Goal: Communication & Community: Answer question/provide support

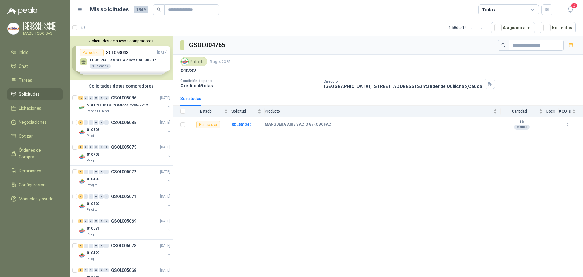
click at [45, 91] on li "Solicitudes" at bounding box center [35, 94] width 48 height 7
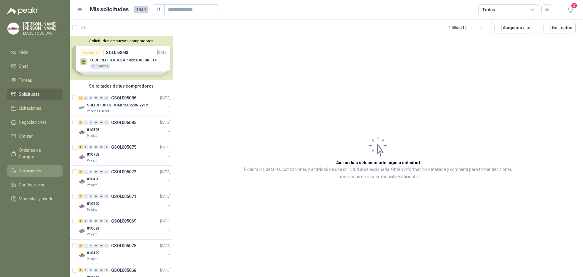
click at [39, 167] on span "Remisiones" at bounding box center [30, 170] width 22 height 7
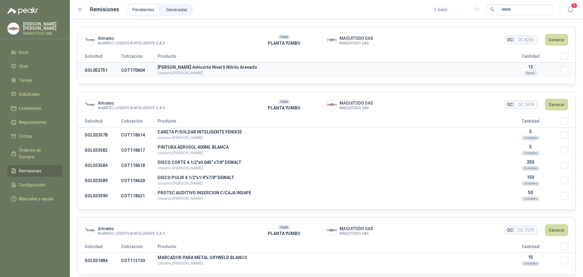
click at [147, 69] on td "COT170604" at bounding box center [139, 70] width 36 height 15
click at [573, 8] on span "2" at bounding box center [574, 6] width 7 height 6
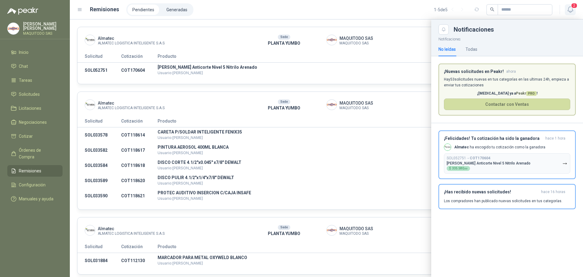
click at [573, 8] on span "2" at bounding box center [574, 6] width 7 height 6
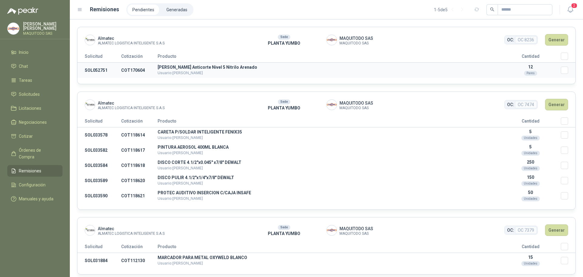
click at [206, 68] on p "[PERSON_NAME] Anticorte Nivel 5 Nitrilo Arenado" at bounding box center [329, 67] width 342 height 4
drag, startPoint x: 204, startPoint y: 73, endPoint x: 179, endPoint y: 70, distance: 26.0
click at [179, 70] on td "[PERSON_NAME] Anticorte Nivel 5 Nitrilo Arenado Usuario: [PERSON_NAME]" at bounding box center [329, 70] width 342 height 15
click at [216, 73] on td "[PERSON_NAME] Anticorte Nivel 5 Nitrilo Arenado Usuario: [PERSON_NAME]" at bounding box center [329, 70] width 342 height 15
drag, startPoint x: 201, startPoint y: 71, endPoint x: 158, endPoint y: 67, distance: 43.6
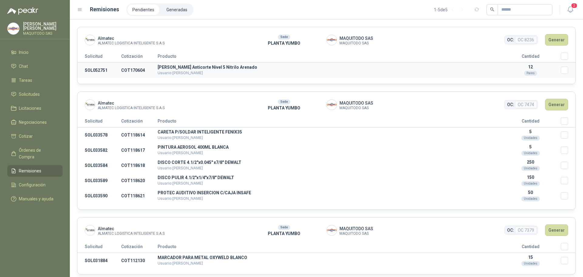
click at [158, 67] on td "[PERSON_NAME] Anticorte Nivel 5 Nitrilo Arenado Usuario: [PERSON_NAME]" at bounding box center [329, 70] width 342 height 15
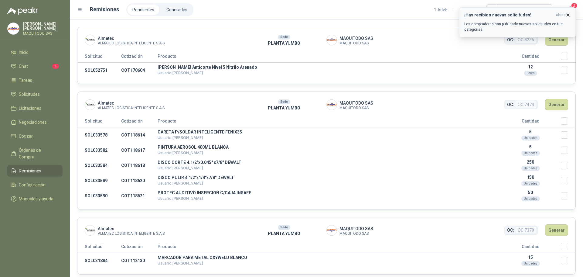
click at [512, 11] on button "¡Has recibido nuevas solicitudes! ahora Los compradores han publicado nuevas so…" at bounding box center [517, 22] width 117 height 30
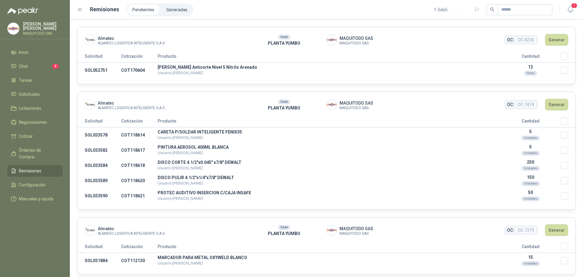
click at [13, 71] on ul "Inicio Chat 3 Tareas Solicitudes Licitaciones Negociaciones Cotizar Órdenes de …" at bounding box center [35, 126] width 70 height 160
click at [24, 67] on span "Chat" at bounding box center [23, 66] width 9 height 7
click at [43, 60] on link "Chat 3" at bounding box center [34, 66] width 55 height 12
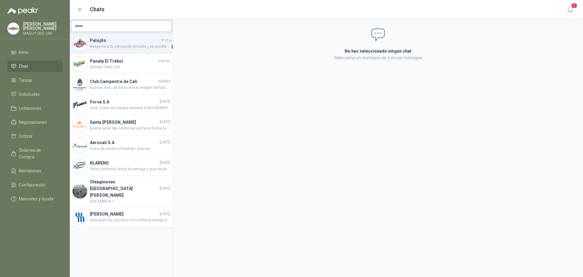
click at [145, 45] on span "Respecto a la cotización enviada ¿ es posible me regale por favor una imagen de…" at bounding box center [130, 47] width 80 height 6
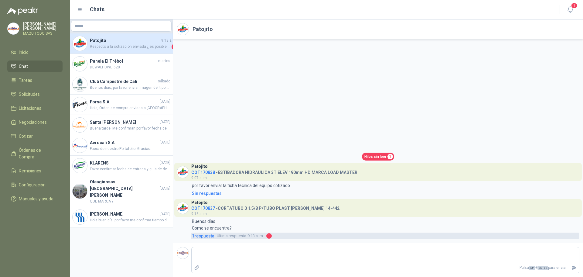
click at [206, 234] on span "1 respuesta" at bounding box center [203, 235] width 22 height 7
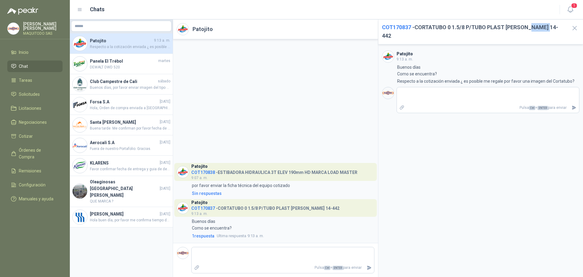
drag, startPoint x: 552, startPoint y: 26, endPoint x: 533, endPoint y: 27, distance: 19.2
click at [533, 27] on h2 "COT170837 - CORTATUBO 0 1.5/8 P/TUBO PLAST [PERSON_NAME] 14-442" at bounding box center [474, 31] width 184 height 17
copy h2 "14-442"
click at [539, 90] on textarea at bounding box center [488, 95] width 182 height 14
click at [404, 102] on label "Adjuntar archivos" at bounding box center [402, 107] width 10 height 11
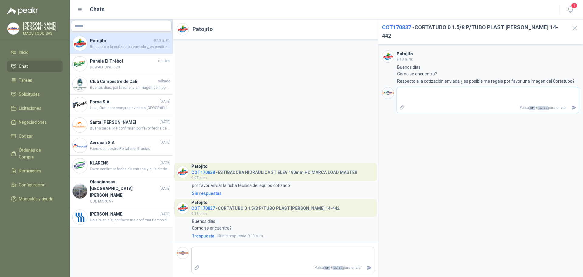
click at [0, 0] on input "file" at bounding box center [0, 0] width 0 height 0
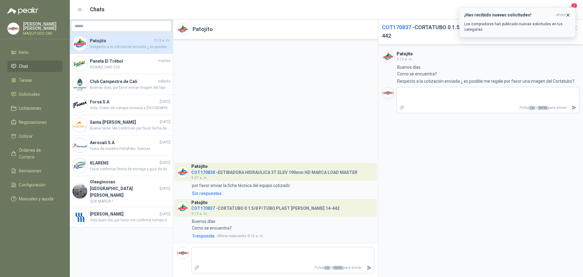
click at [526, 22] on p "Los compradores han publicado nuevas solicitudes en tus categorías." at bounding box center [517, 26] width 106 height 11
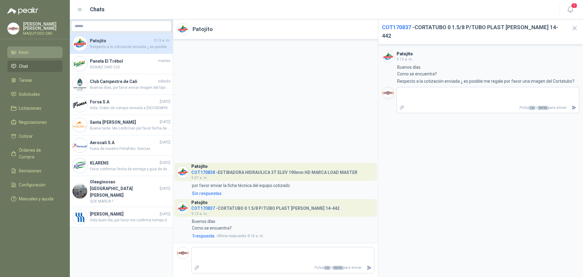
click at [37, 53] on li "Inicio" at bounding box center [35, 52] width 48 height 7
click at [35, 57] on ul "Inicio Chat Tareas Solicitudes Licitaciones Negociaciones Cotizar Órdenes de Co…" at bounding box center [35, 126] width 70 height 160
click at [37, 54] on link "Inicio" at bounding box center [34, 52] width 55 height 12
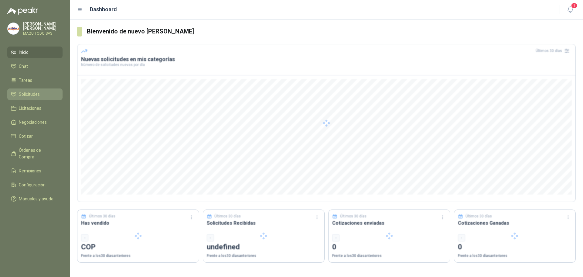
click at [32, 96] on link "Solicitudes" at bounding box center [34, 94] width 55 height 12
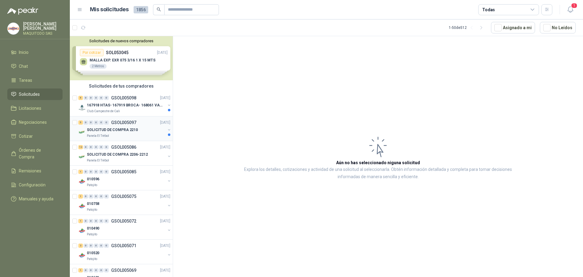
click at [133, 125] on div "5 0 0 0 0 0 GSOL005097 [DATE]" at bounding box center [124, 122] width 93 height 7
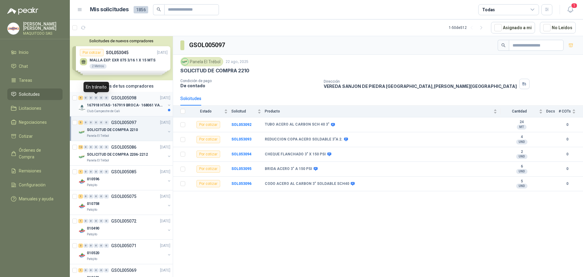
click at [103, 102] on p "167918 HTAS- 167919 BROCA- 168061 VALVULA" at bounding box center [125, 105] width 76 height 6
click at [125, 105] on p "167918 HTAS- 167919 BROCA- 168061 VALVULA" at bounding box center [125, 105] width 76 height 6
click at [121, 104] on p "167918 HTAS- 167919 BROCA- 168061 VALVULA" at bounding box center [125, 105] width 76 height 6
